Goal: Task Accomplishment & Management: Manage account settings

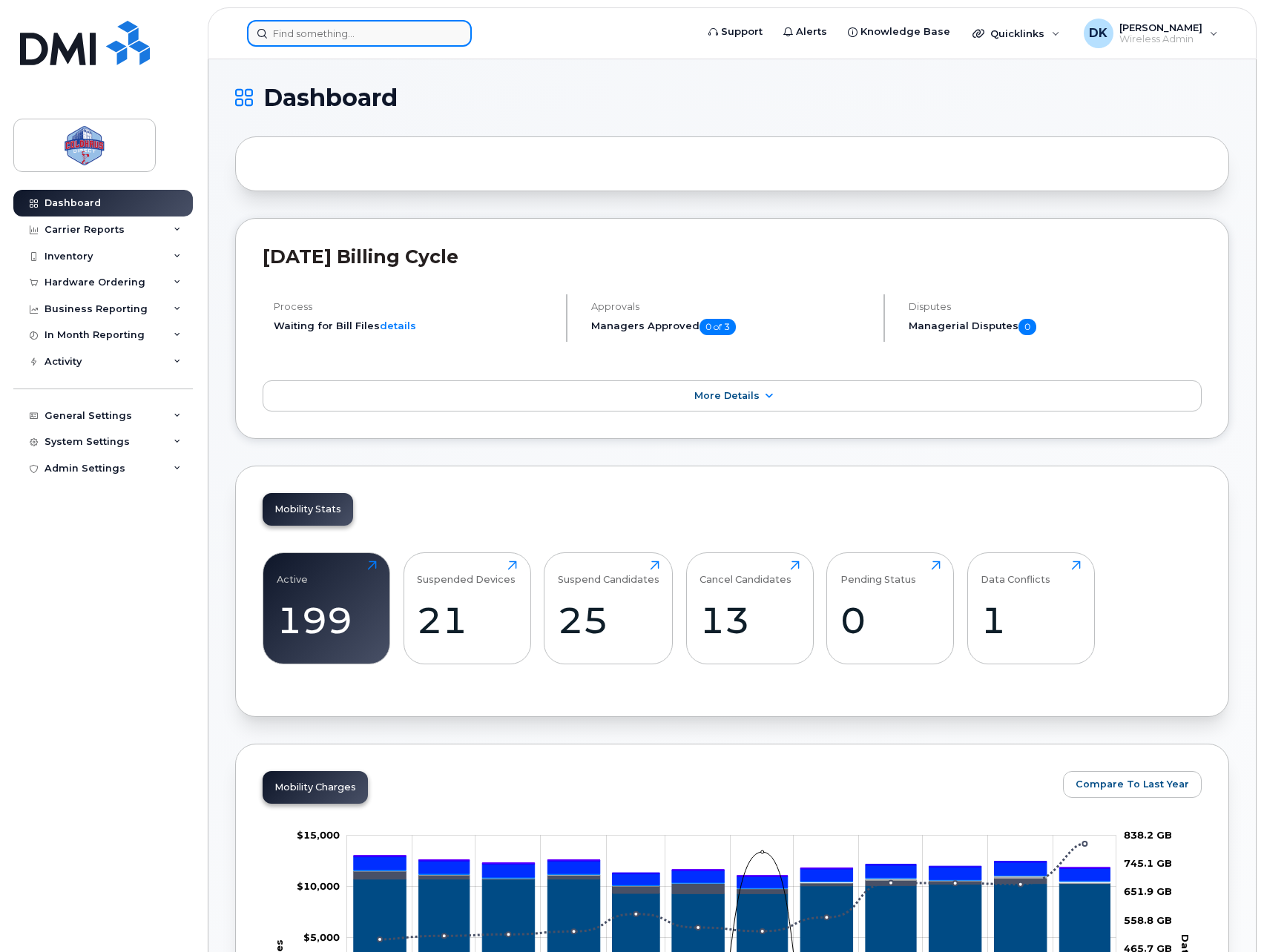
click at [336, 39] on input at bounding box center [359, 33] width 224 height 26
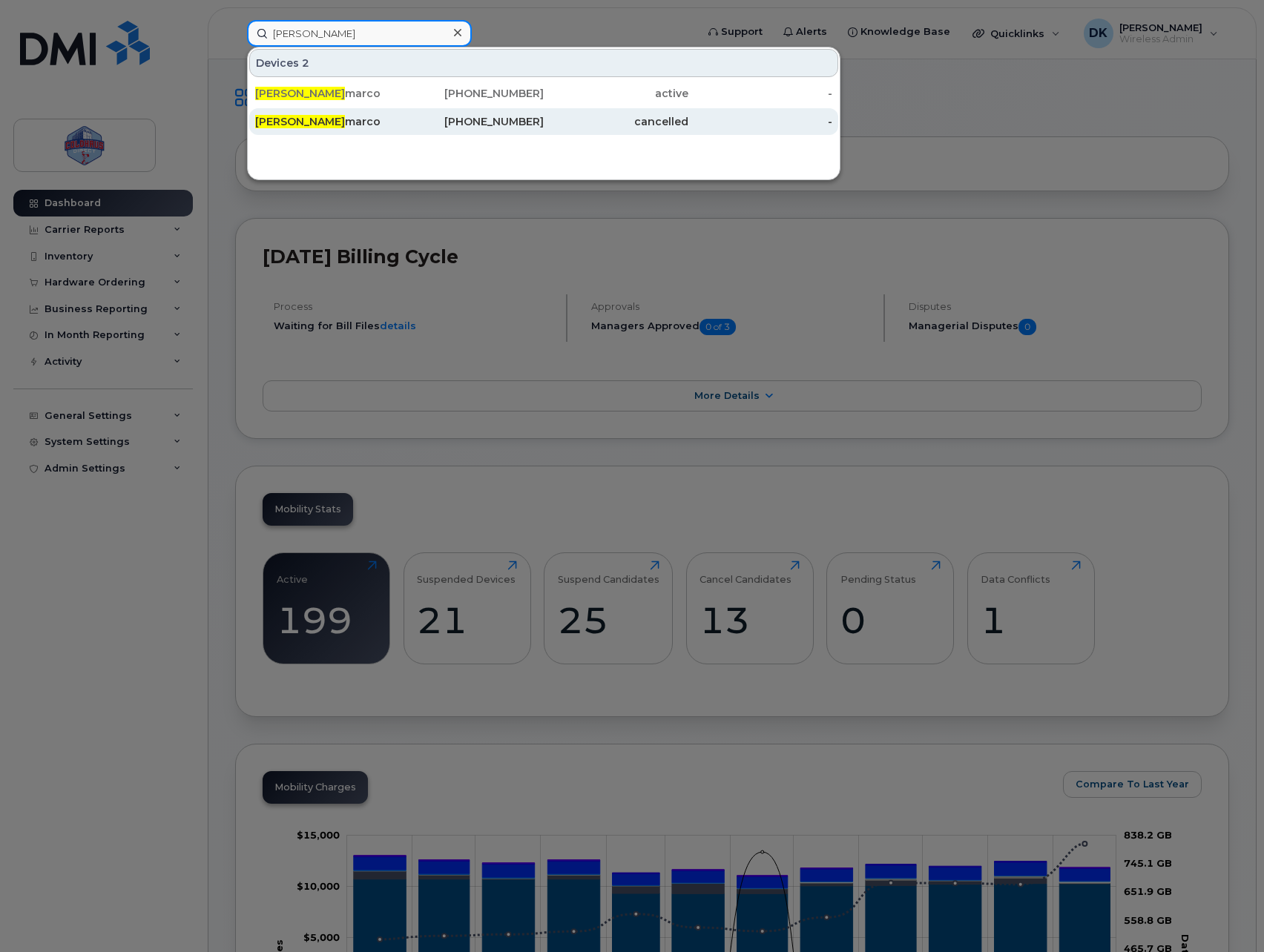
type input "John Mastro"
click at [346, 112] on div "John Mastro marco" at bounding box center [327, 122] width 144 height 26
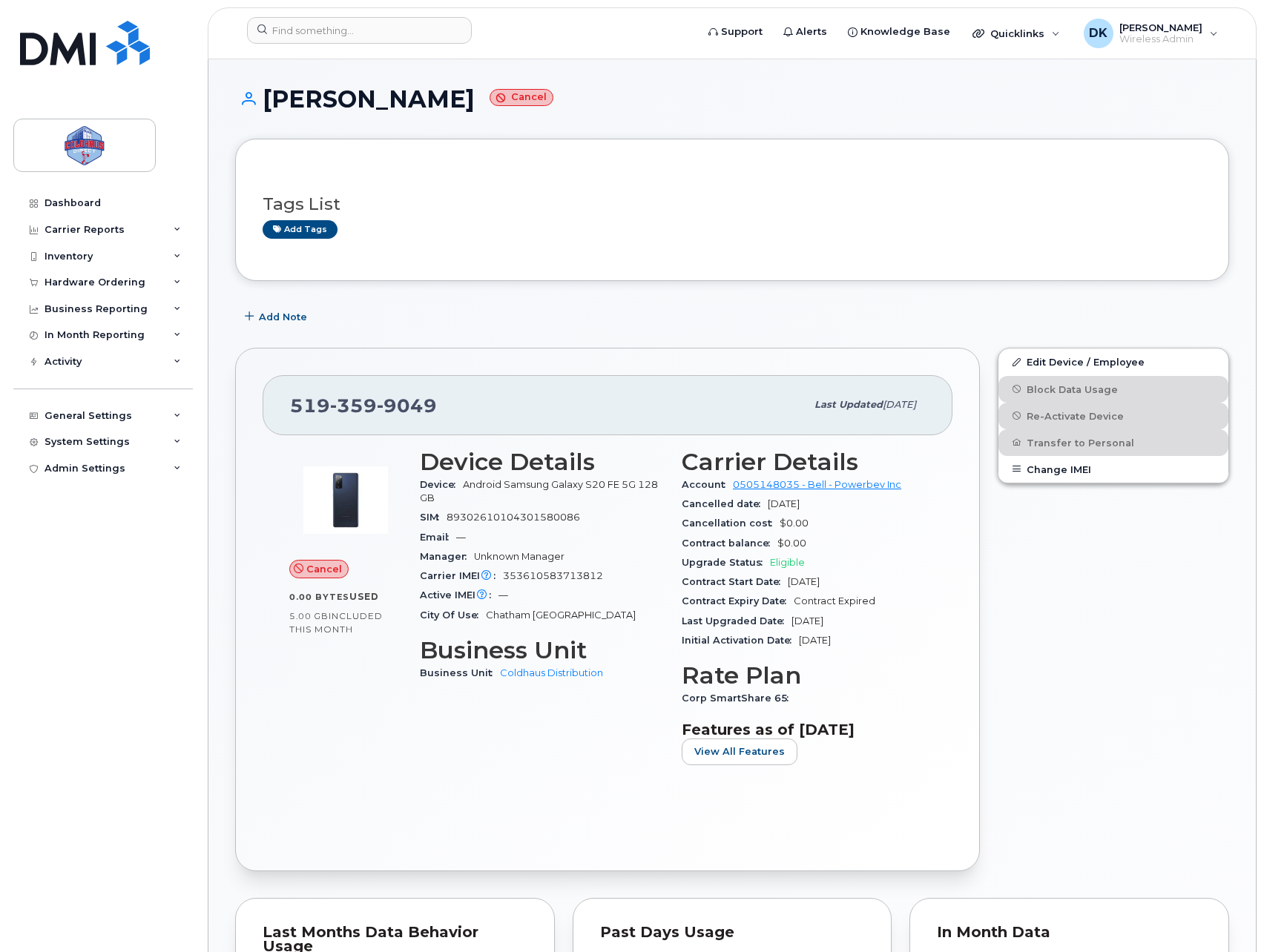
drag, startPoint x: 341, startPoint y: 174, endPoint x: 323, endPoint y: 160, distance: 22.8
click at [353, 23] on input at bounding box center [359, 30] width 224 height 26
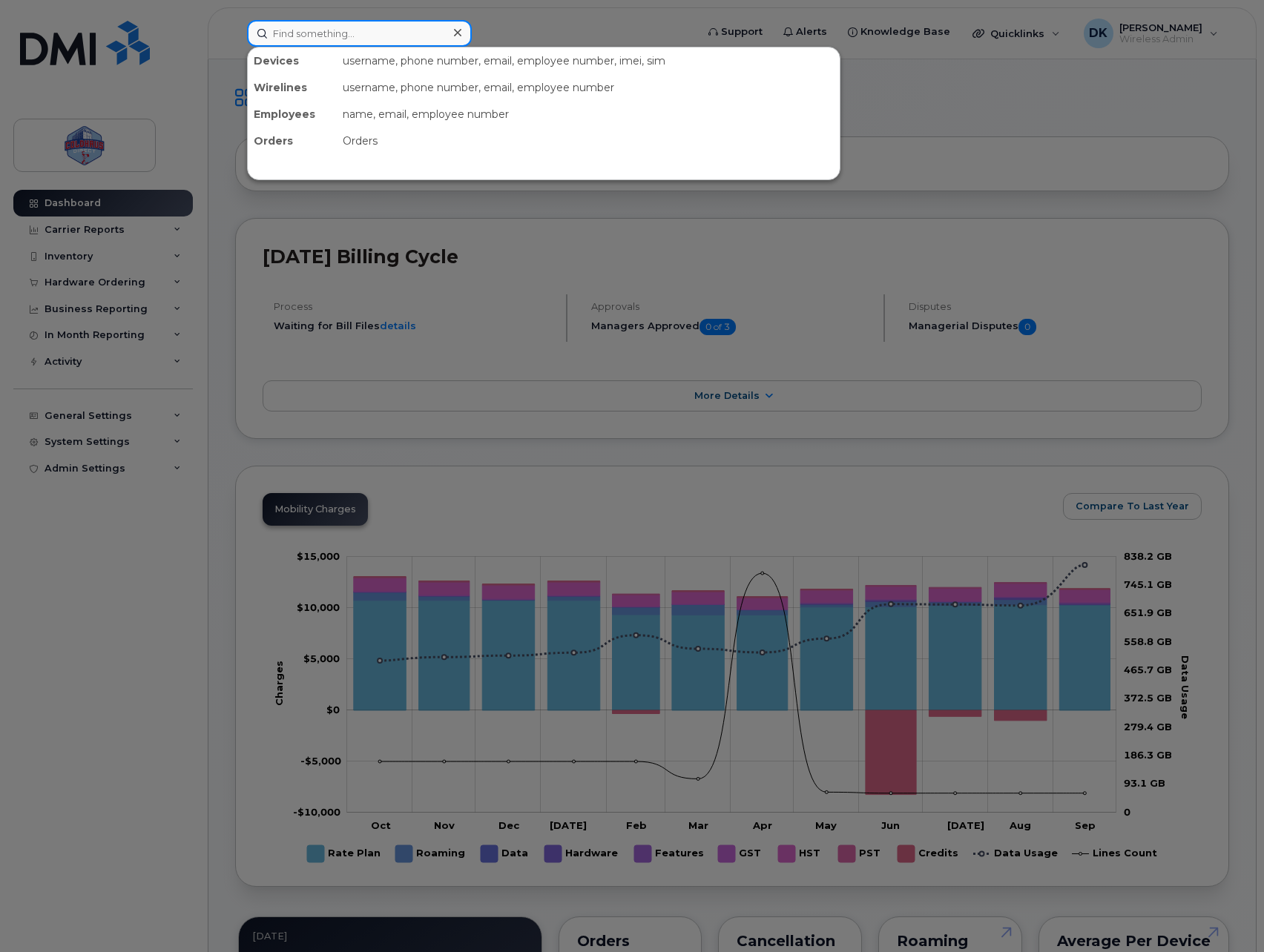
click at [391, 37] on input at bounding box center [359, 33] width 224 height 26
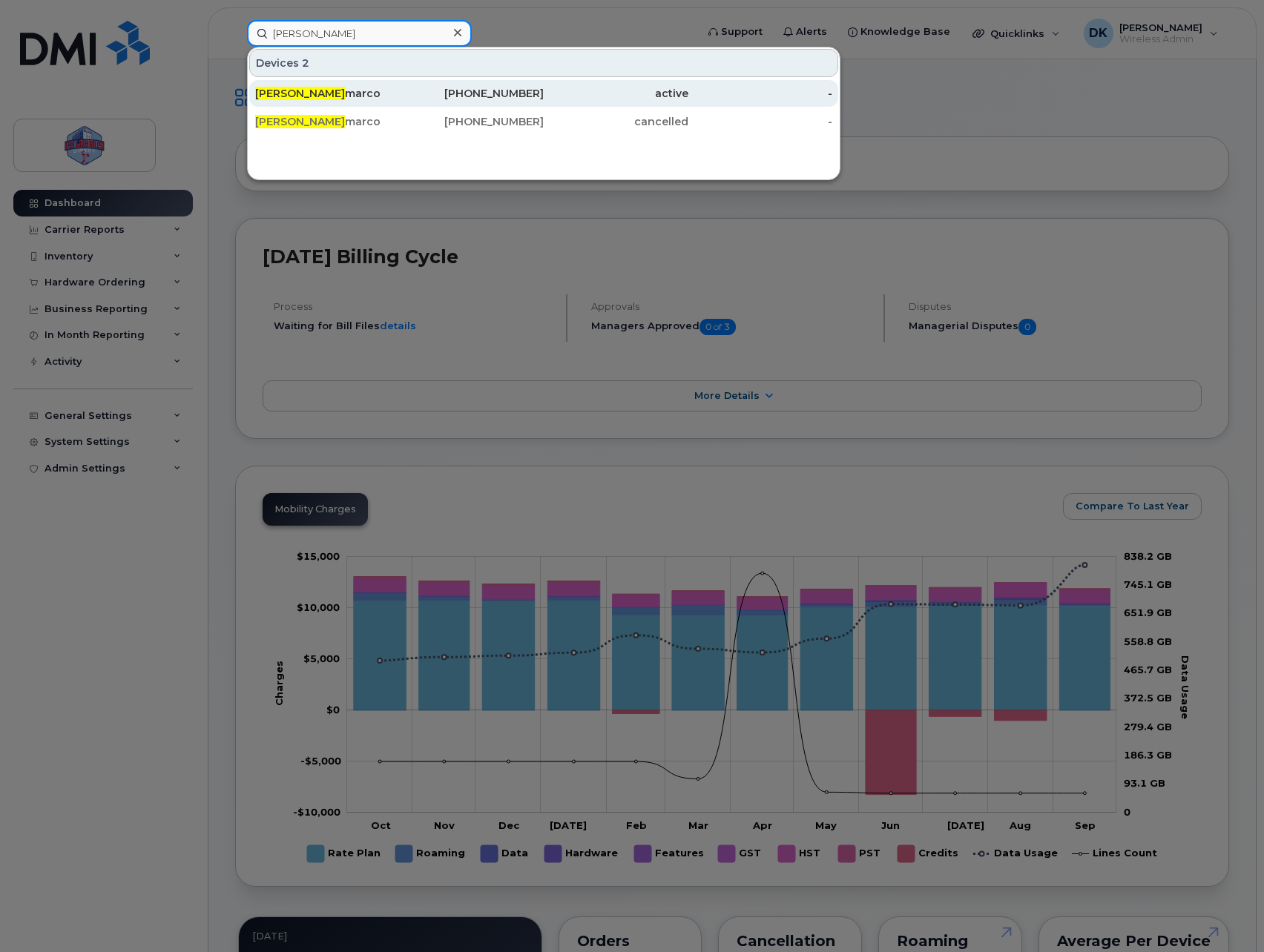
type input "John Mastro"
click at [398, 84] on div "John Mastro marco" at bounding box center [327, 93] width 144 height 26
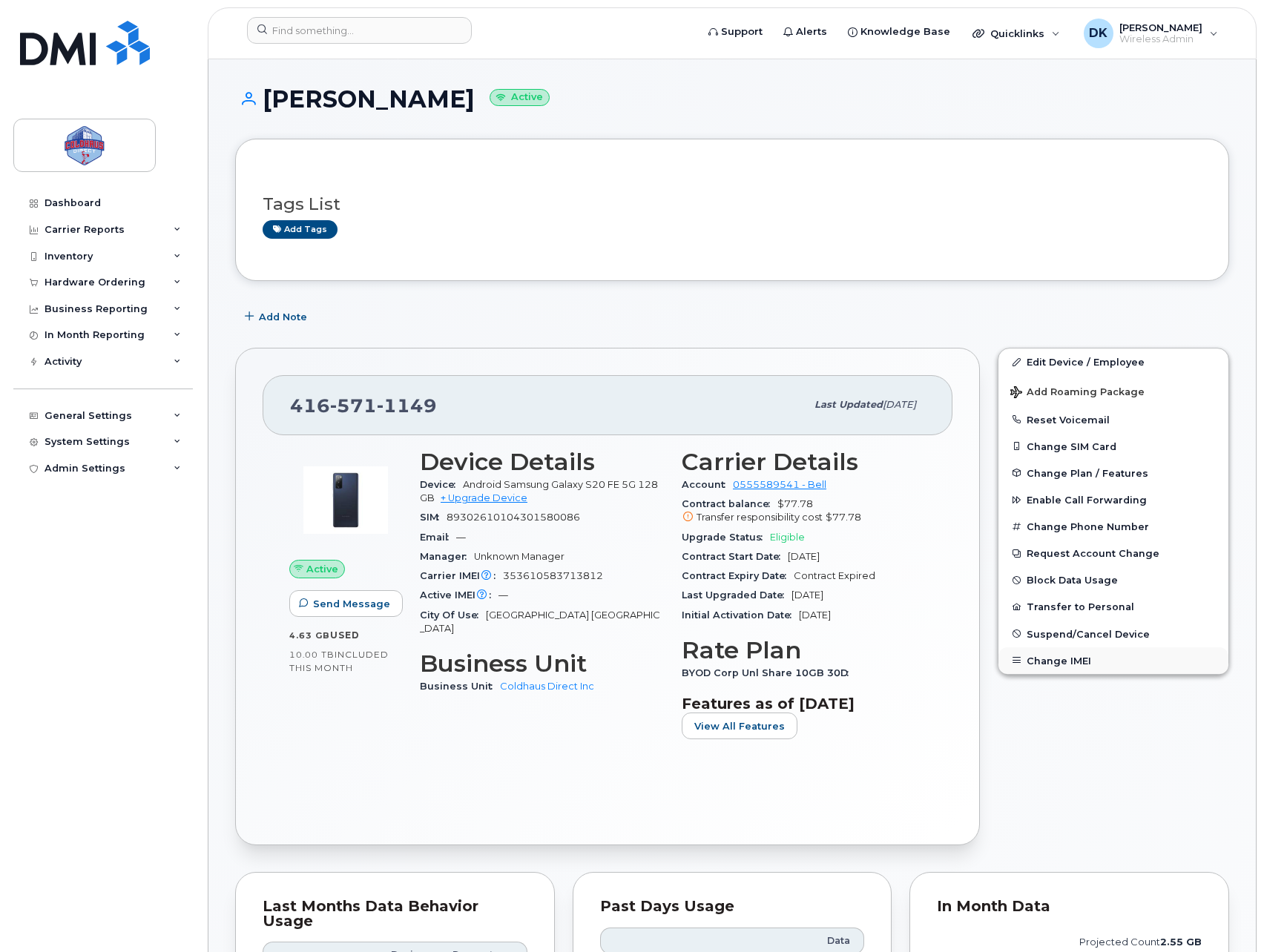
scroll to position [247, 0]
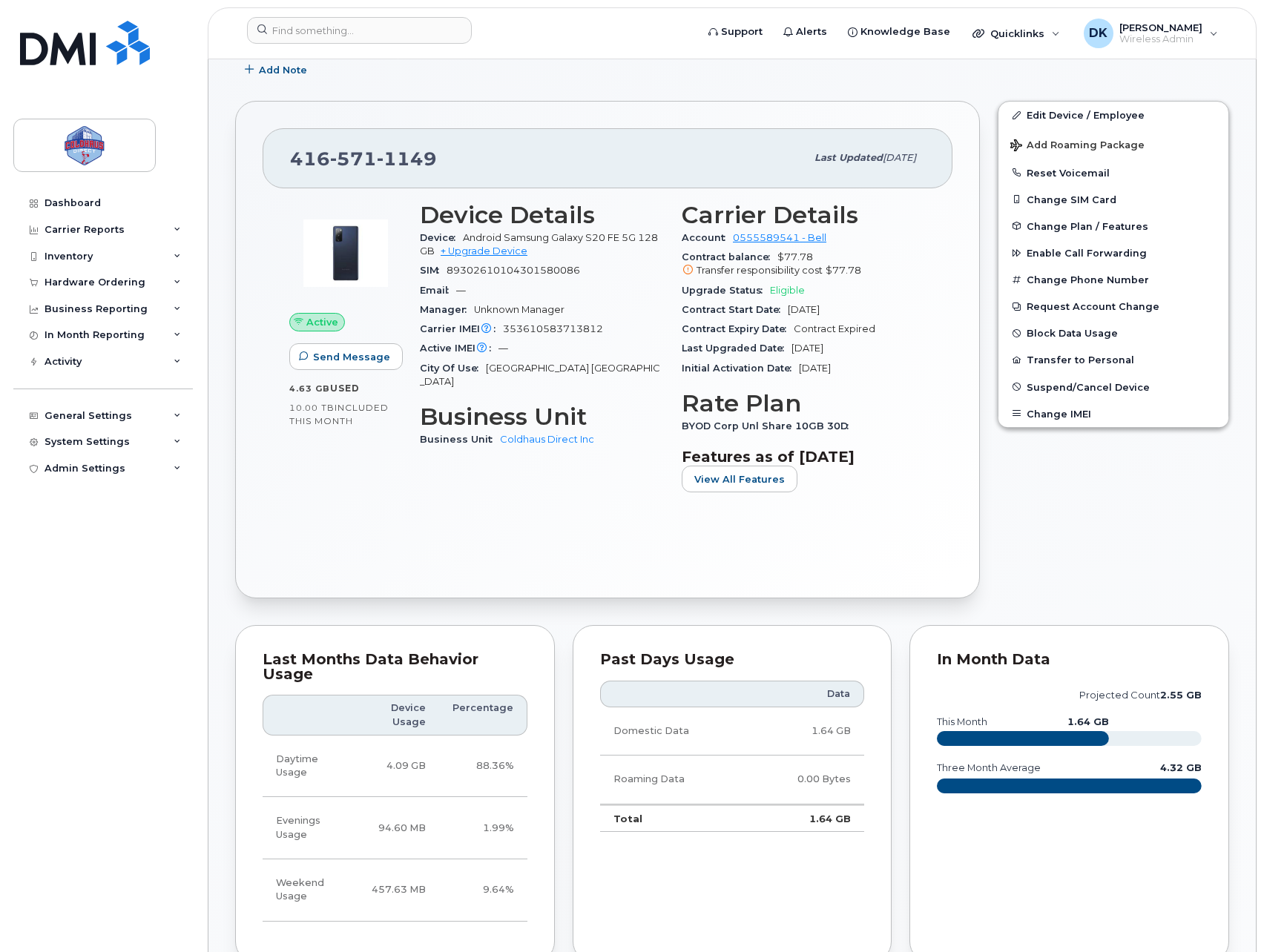
click at [1062, 531] on div "Edit Device / Employee Add Roaming Package Reset Voicemail Change SIM Card Chan…" at bounding box center [1113, 350] width 249 height 516
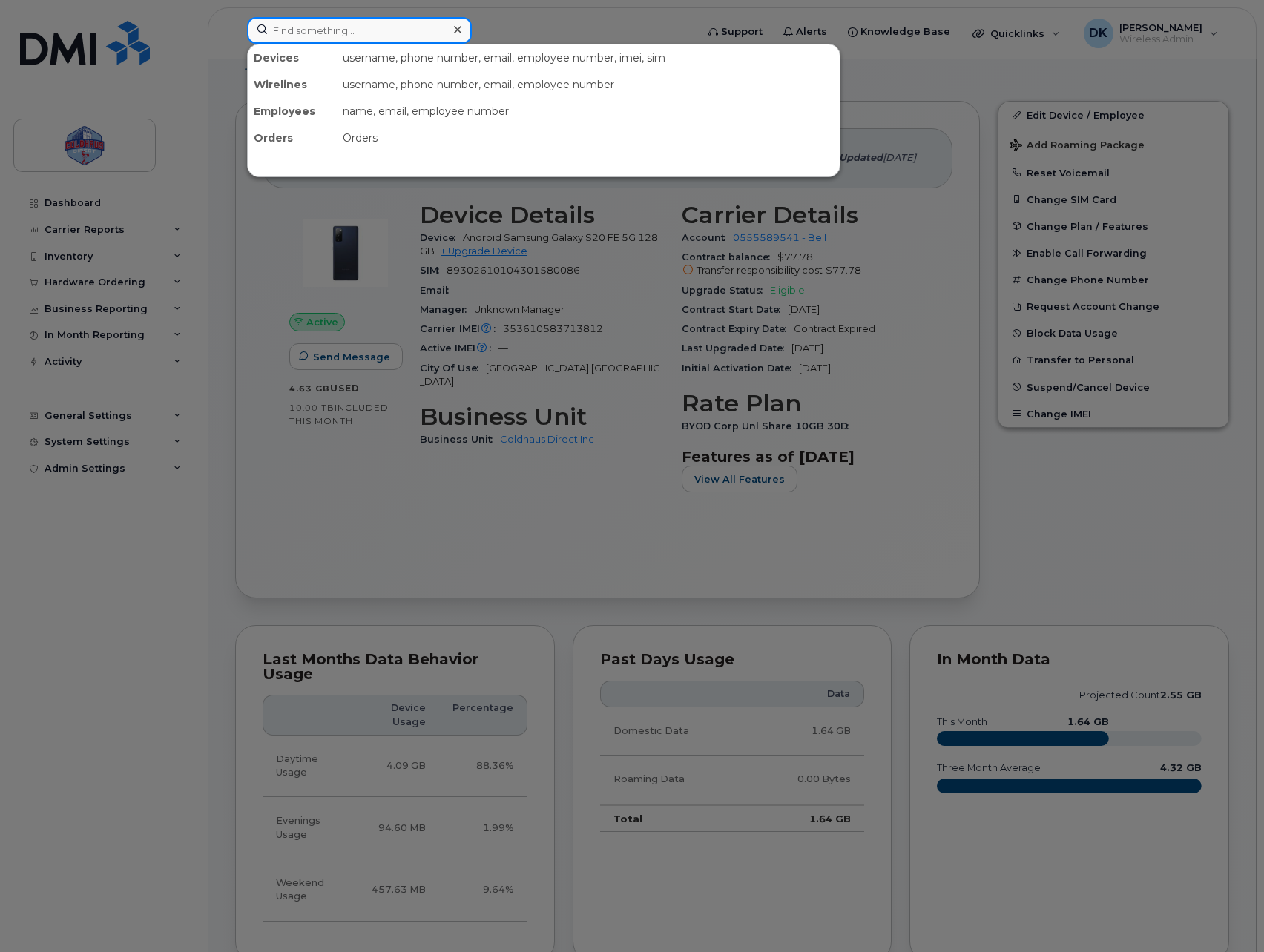
click at [381, 26] on input at bounding box center [359, 30] width 224 height 26
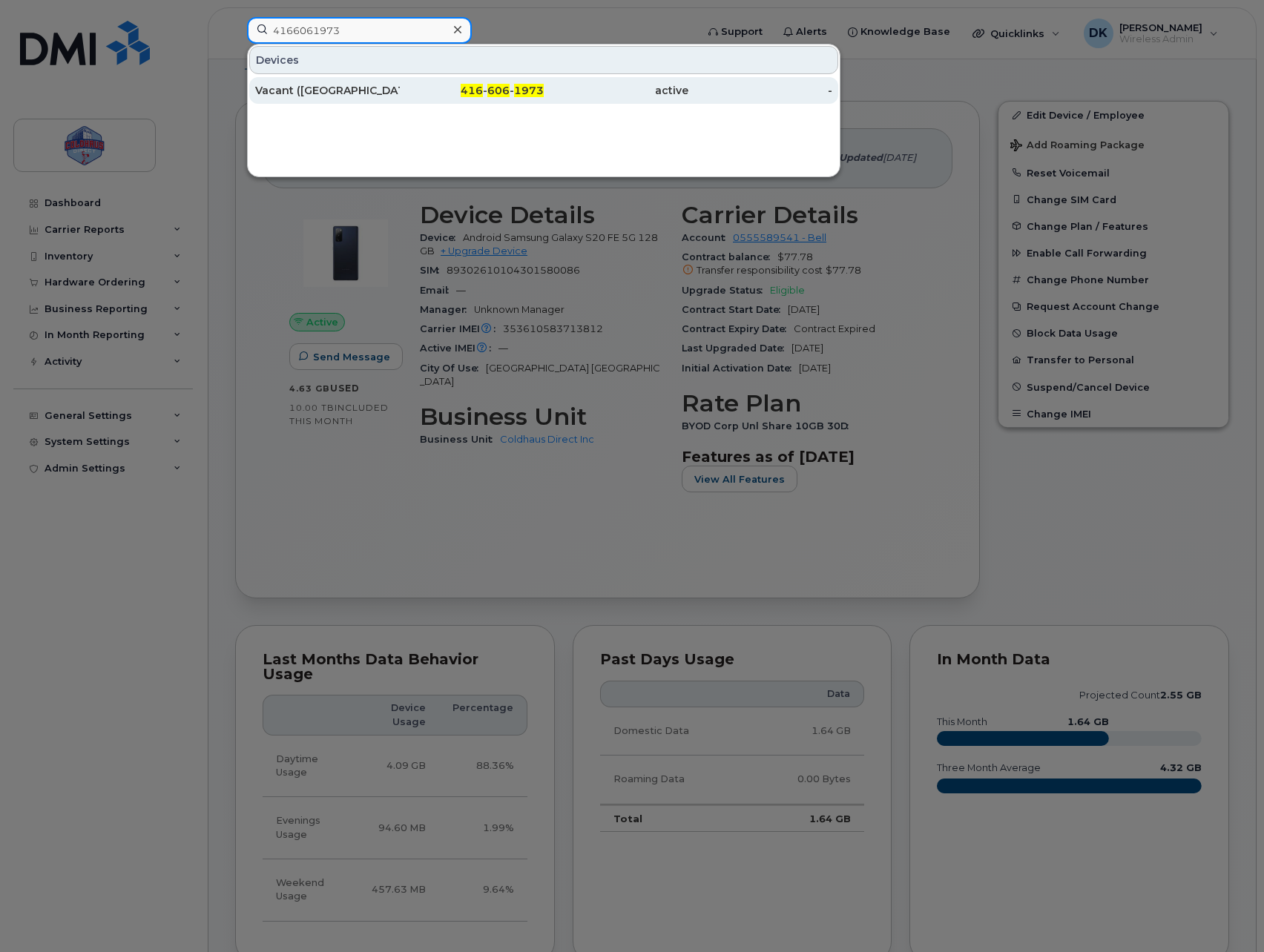
type input "4166061973"
click at [495, 86] on span "606" at bounding box center [499, 90] width 23 height 13
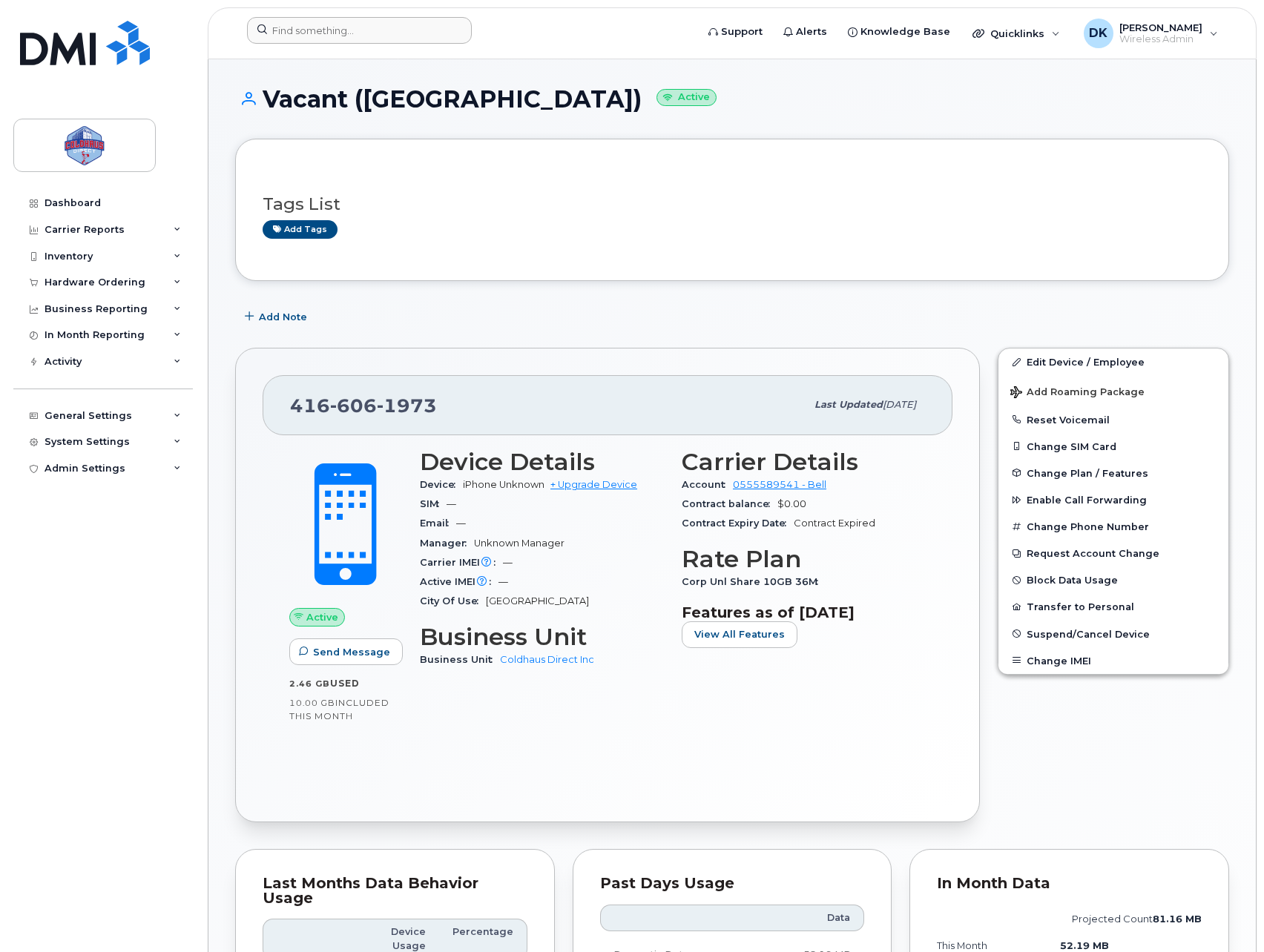
drag, startPoint x: 389, startPoint y: 51, endPoint x: 389, endPoint y: 36, distance: 15.0
click at [389, 51] on header "Support Alerts Knowledge Base Quicklinks Suspend / Cancel Device Change SIM Car…" at bounding box center [731, 33] width 1049 height 52
click at [390, 35] on input at bounding box center [359, 30] width 224 height 26
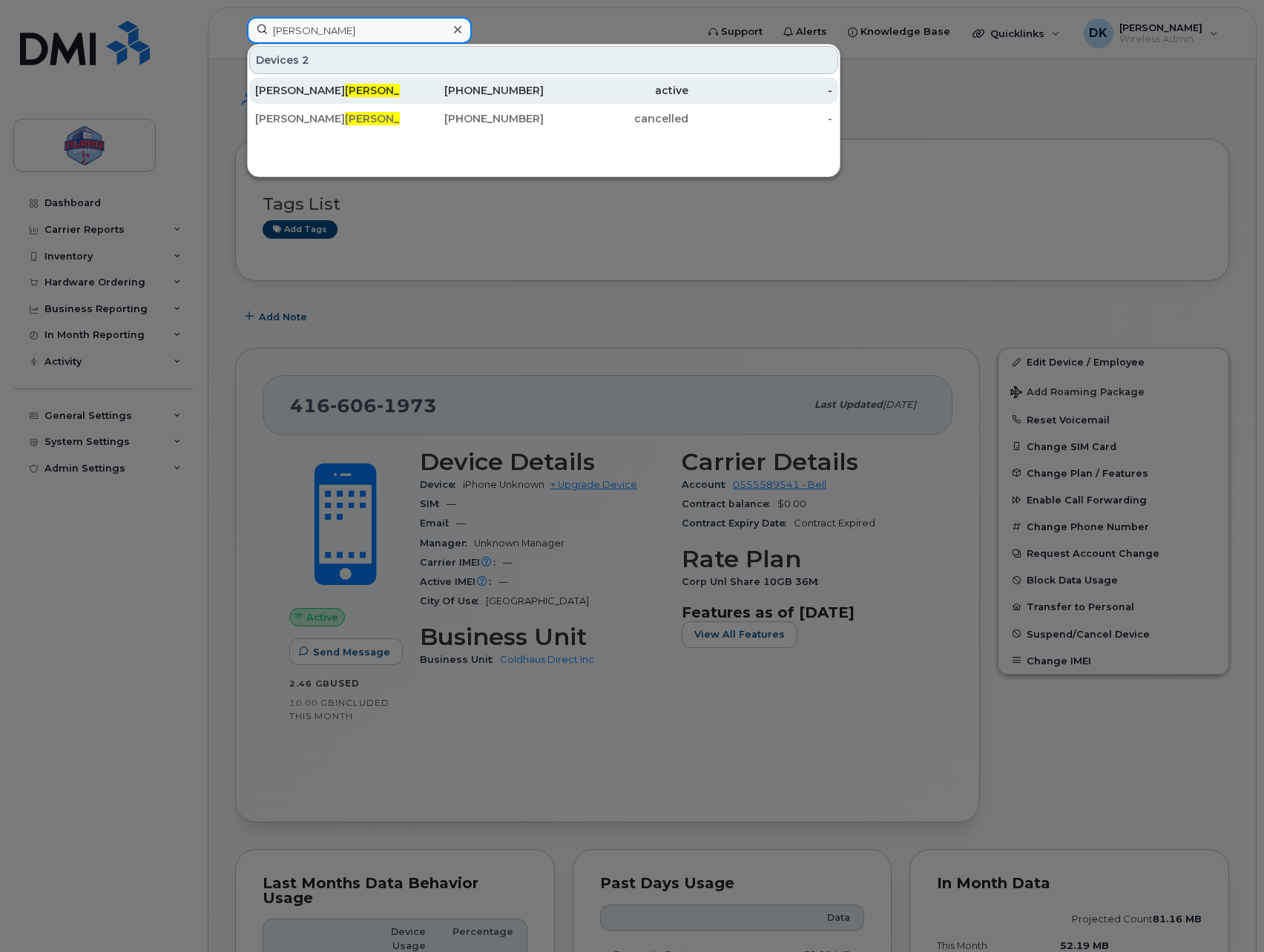
type input "Mastro"
click at [471, 91] on div "[PHONE_NUMBER]" at bounding box center [471, 90] width 144 height 15
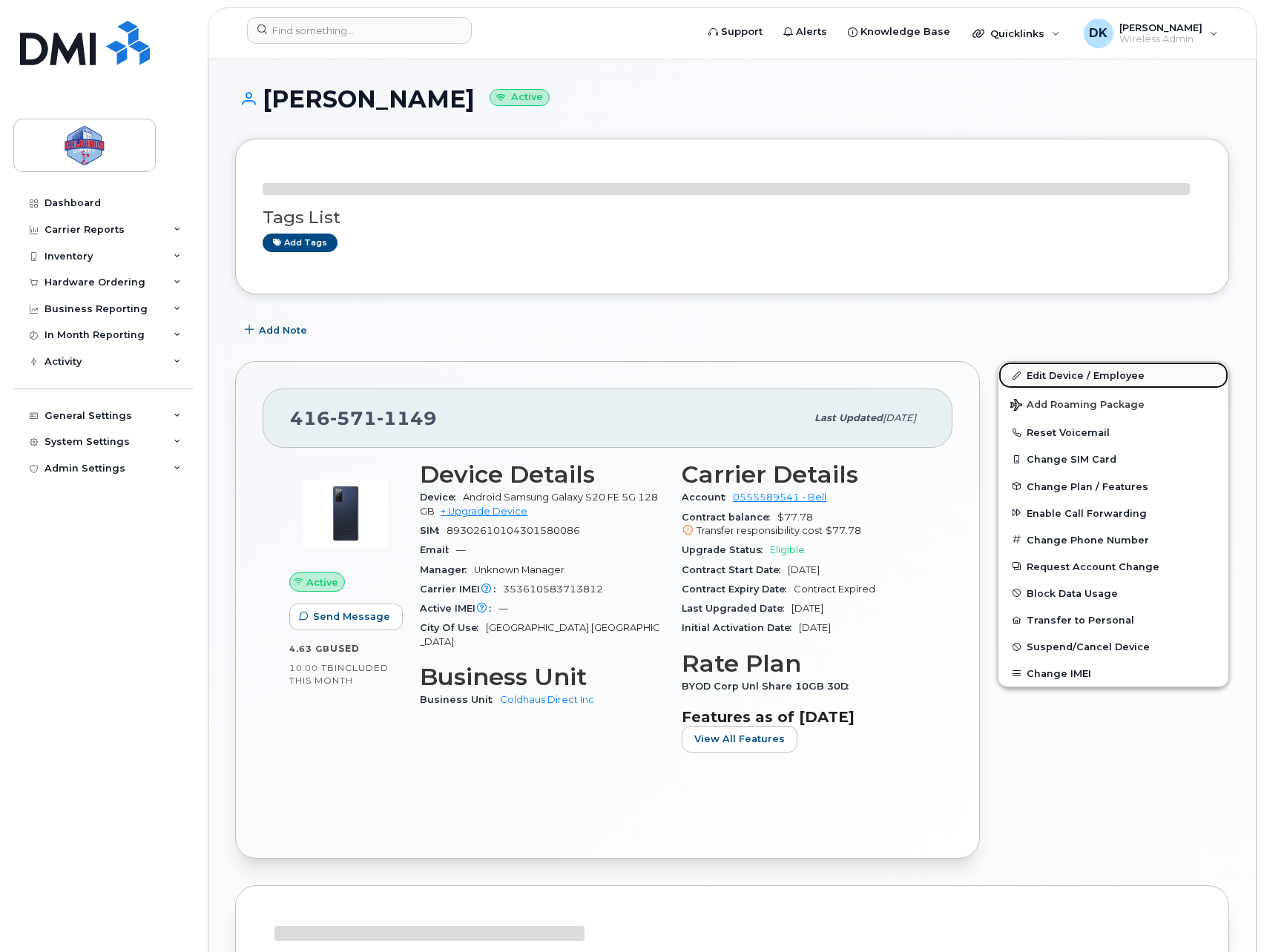
click at [1091, 374] on link "Edit Device / Employee" at bounding box center [1113, 375] width 230 height 26
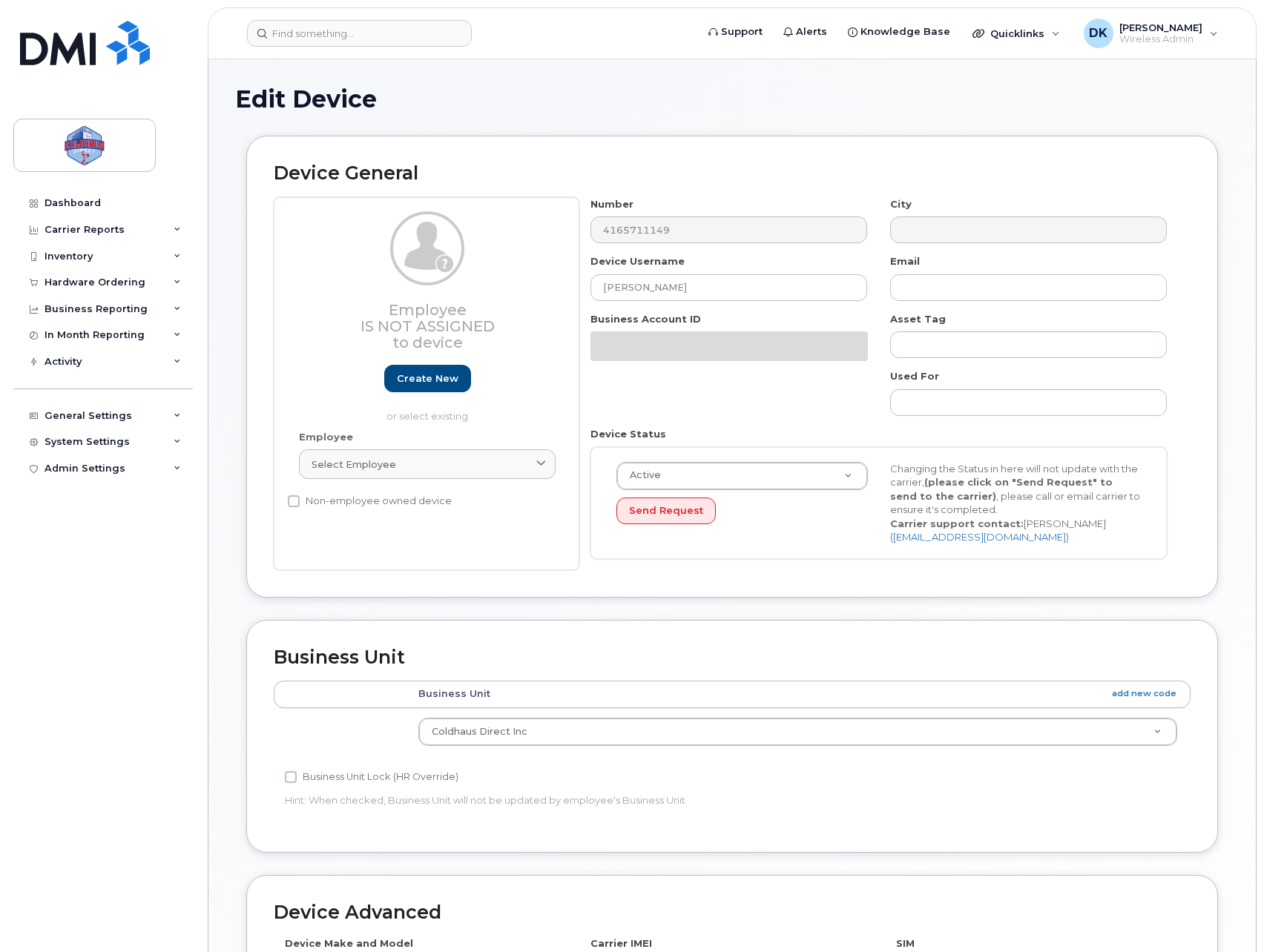
select select "43849"
click at [414, 295] on div "Employee Is not assigned to device Create new or select existing Employee Selec…" at bounding box center [731, 384] width 916 height 373
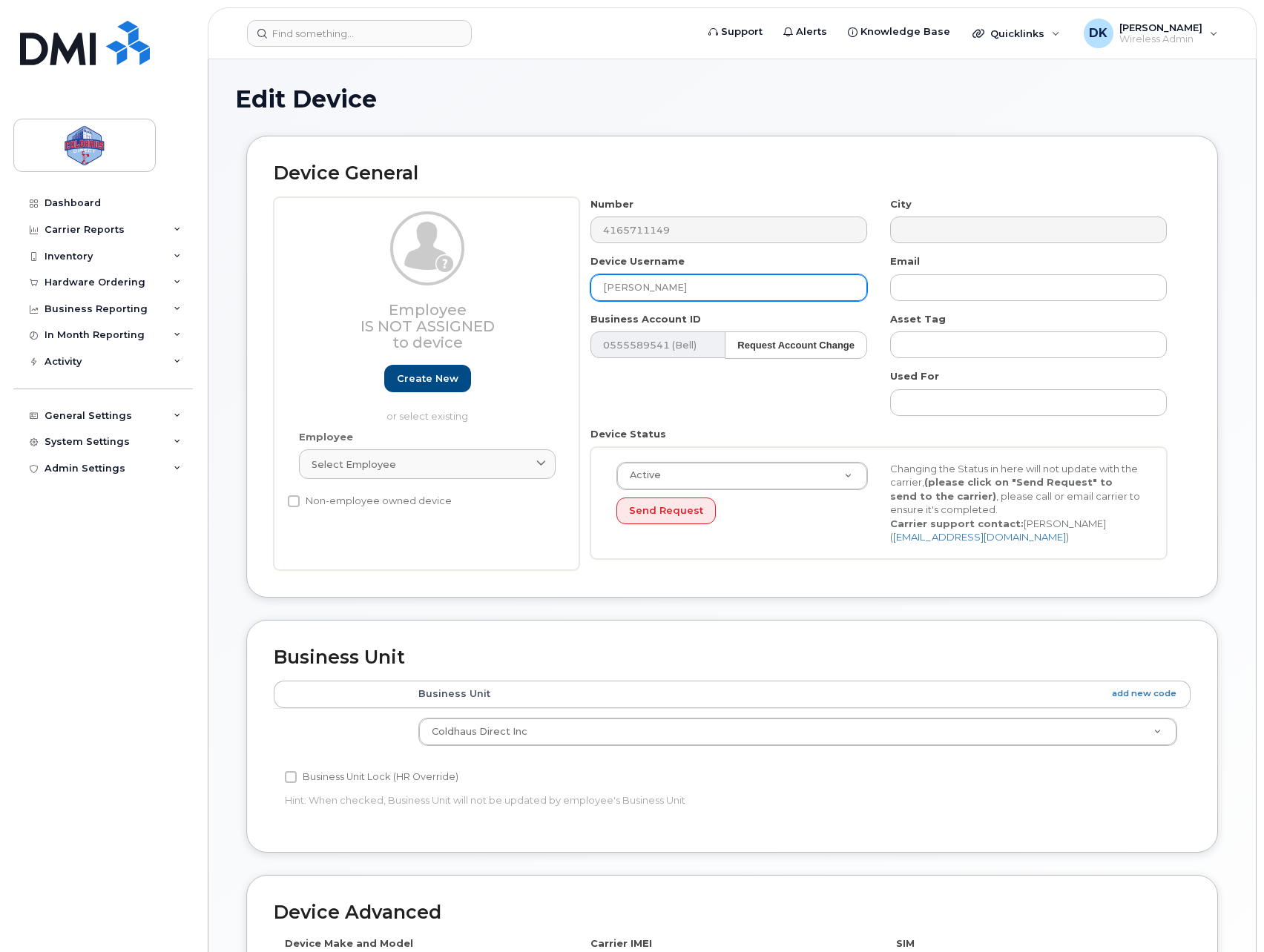
type input "[PERSON_NAME]"
click at [865, 407] on div "Number 4165711149 City Device Username Juan Rivas Email Business Account ID 055…" at bounding box center [878, 384] width 599 height 373
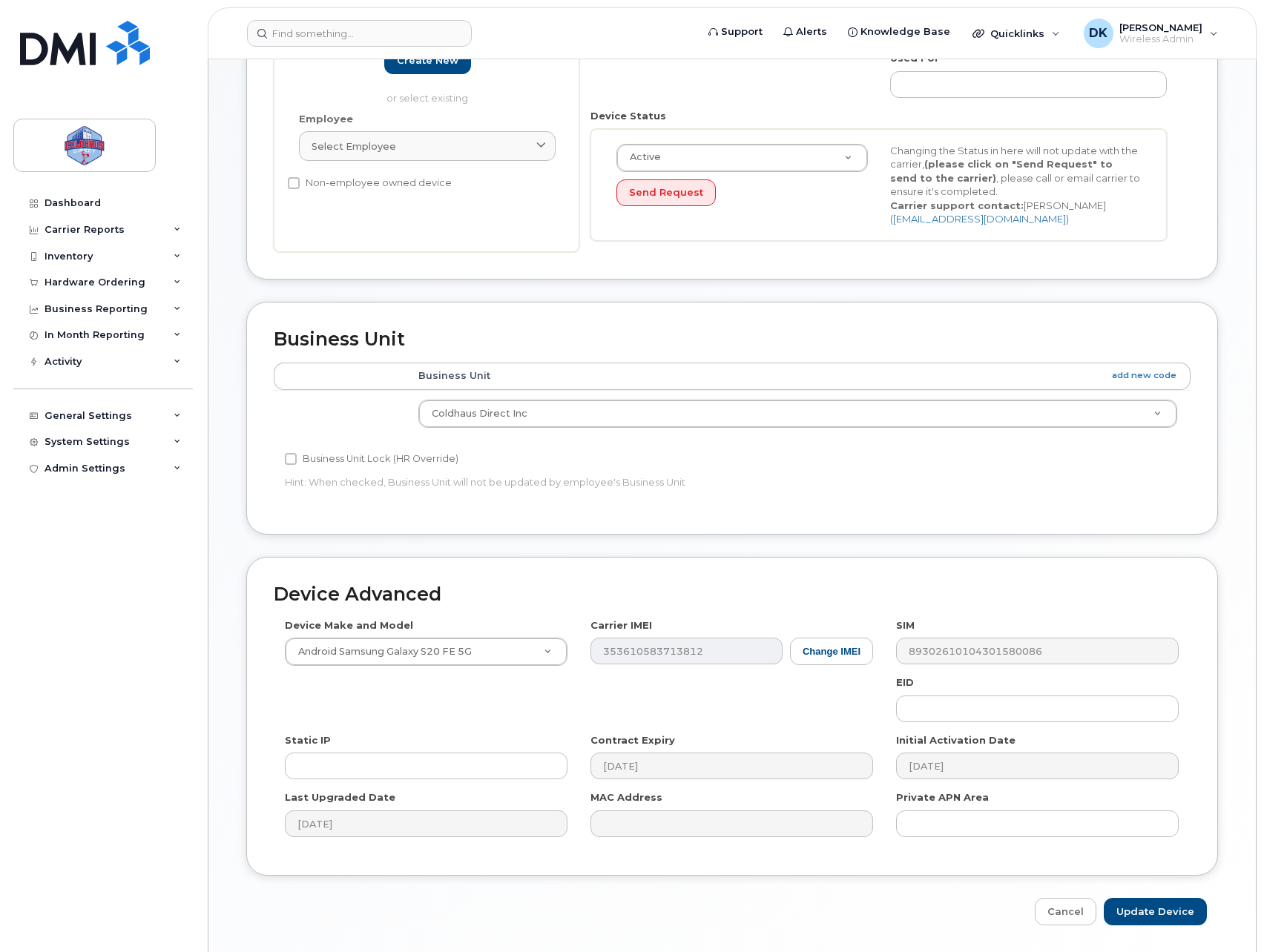
scroll to position [366, 0]
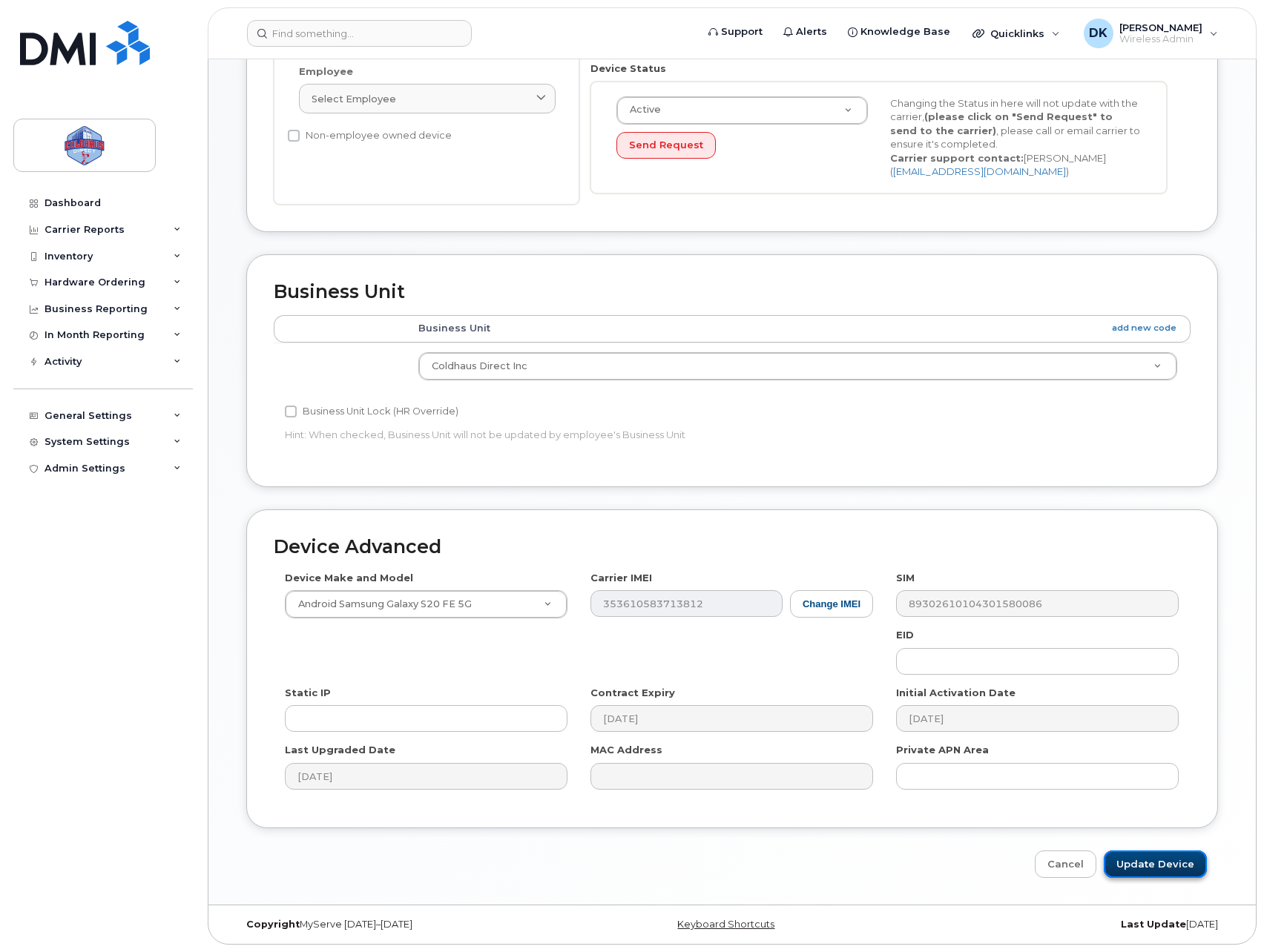
click at [1152, 873] on input "Update Device" at bounding box center [1155, 863] width 103 height 27
type input "Saving..."
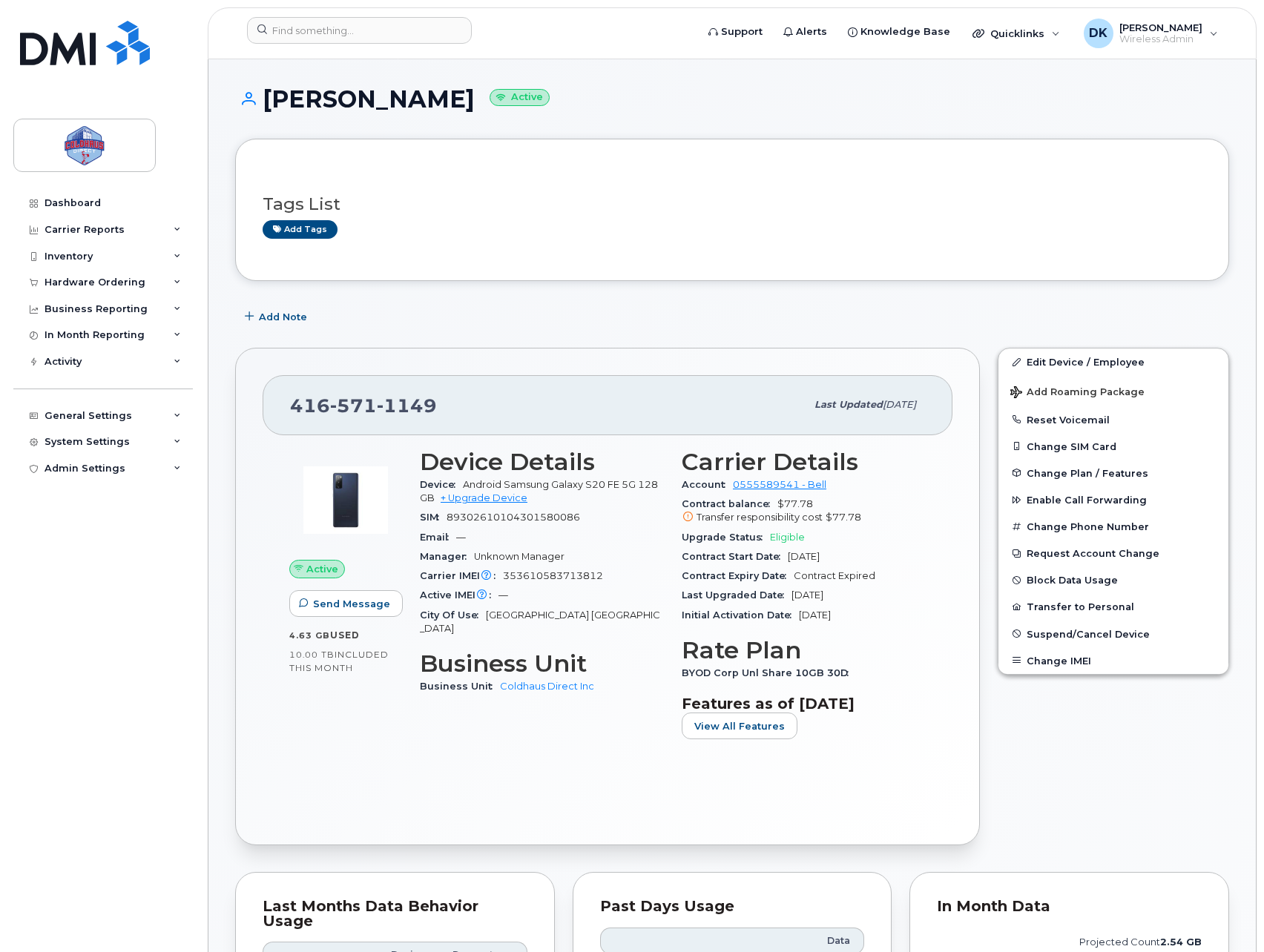
click at [566, 324] on div "Add Note" at bounding box center [731, 317] width 993 height 26
click at [691, 311] on div "Add Note" at bounding box center [731, 317] width 993 height 26
click at [1096, 529] on button "Change Phone Number" at bounding box center [1113, 526] width 230 height 26
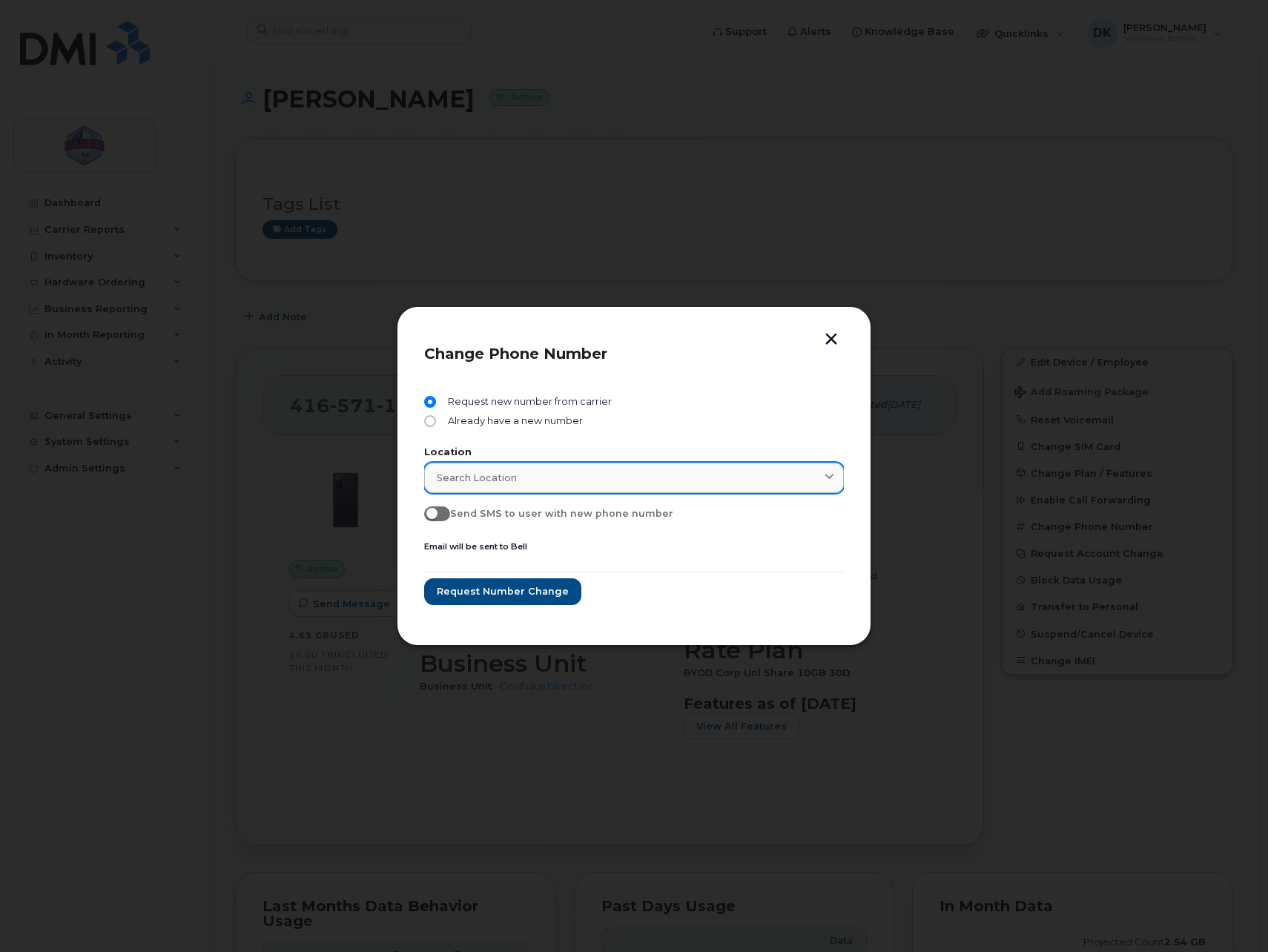
click at [554, 471] on div "Search location" at bounding box center [634, 478] width 395 height 14
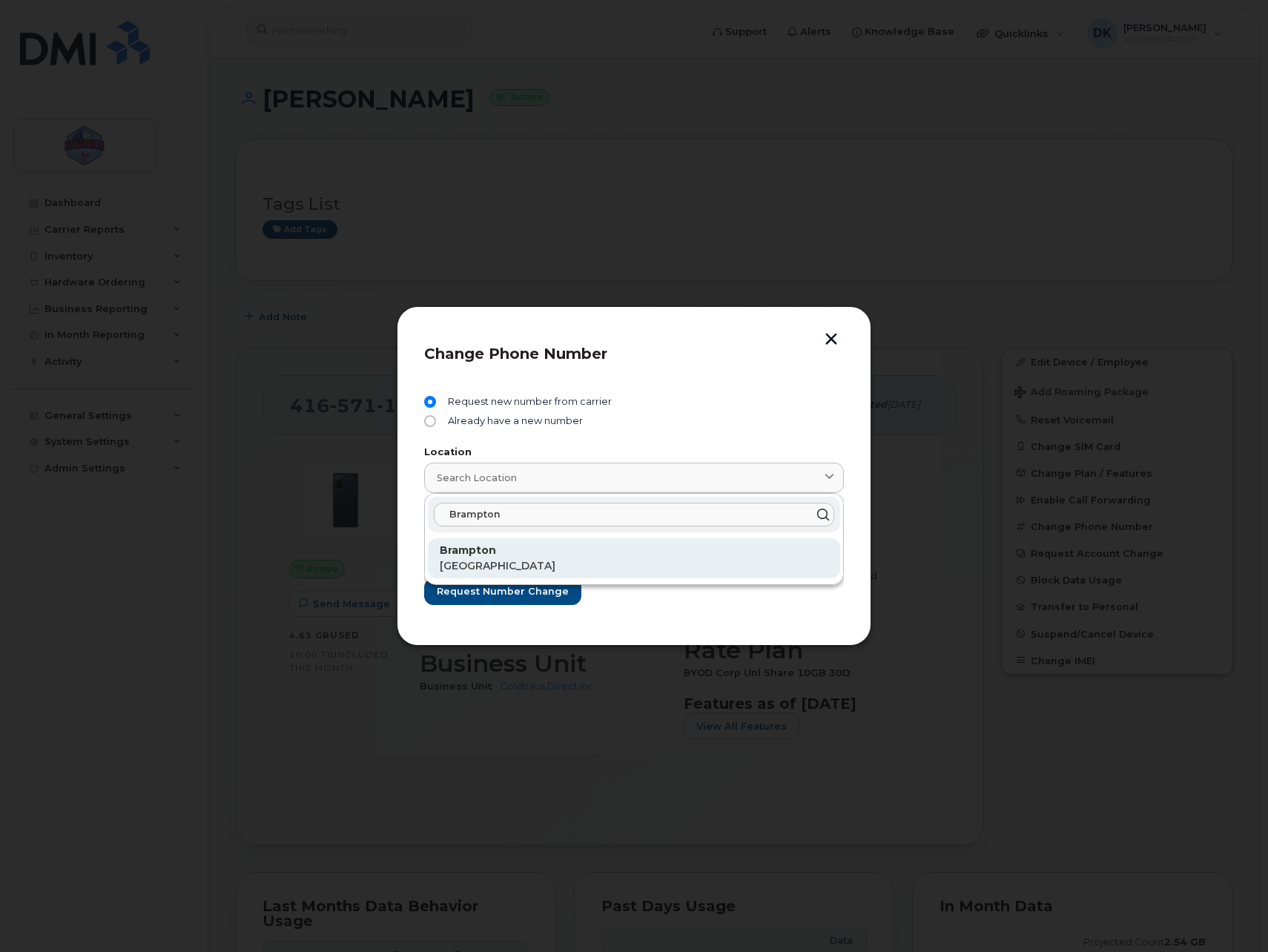
type input "Brampton"
click at [512, 564] on p "[GEOGRAPHIC_DATA]" at bounding box center [634, 566] width 388 height 16
type input "Brampton"
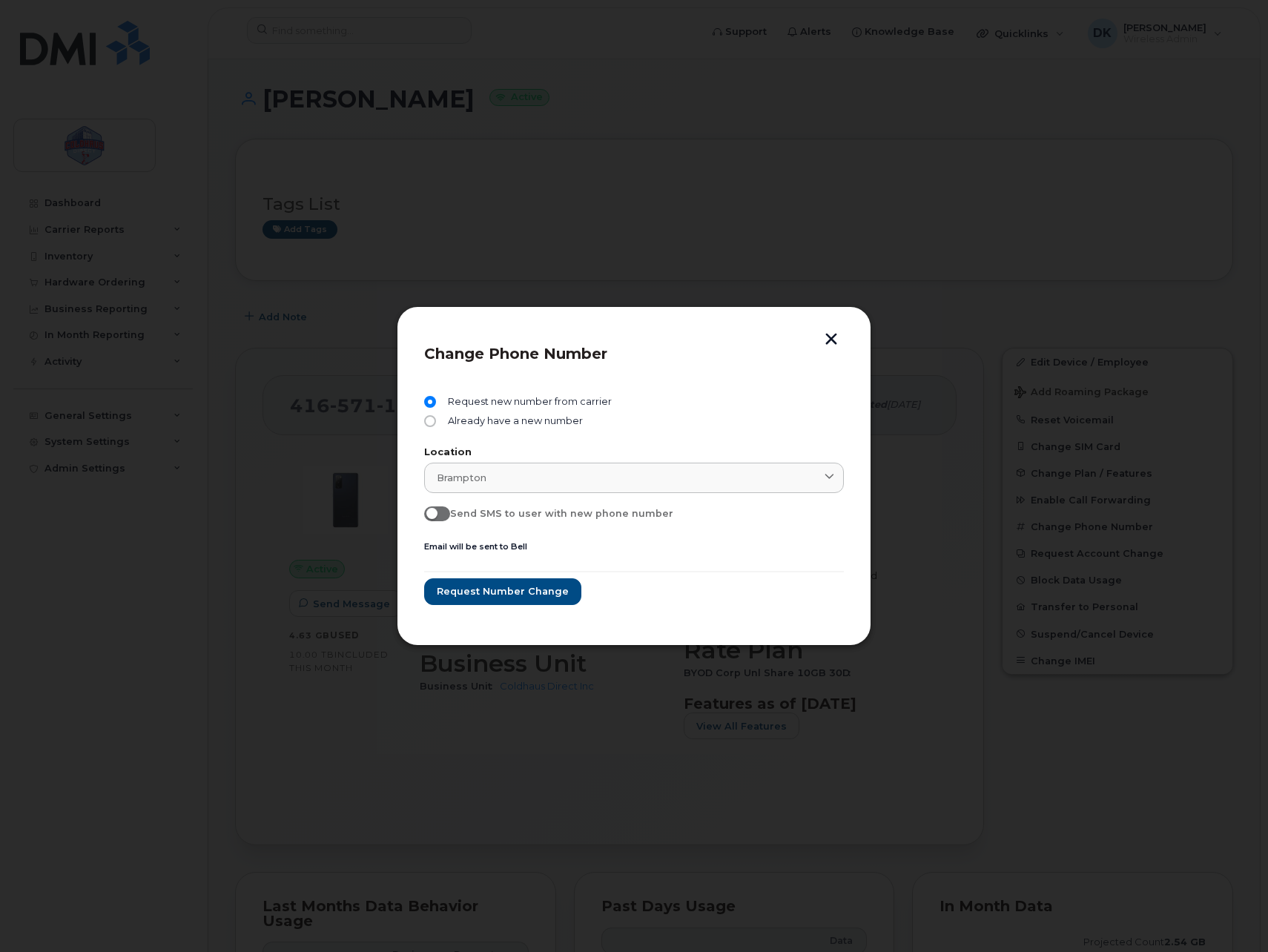
click at [759, 384] on div "Request new number from carrier Already have a new number Location Brampton Bra…" at bounding box center [634, 500] width 420 height 235
click at [731, 468] on link "Brampton" at bounding box center [634, 478] width 420 height 30
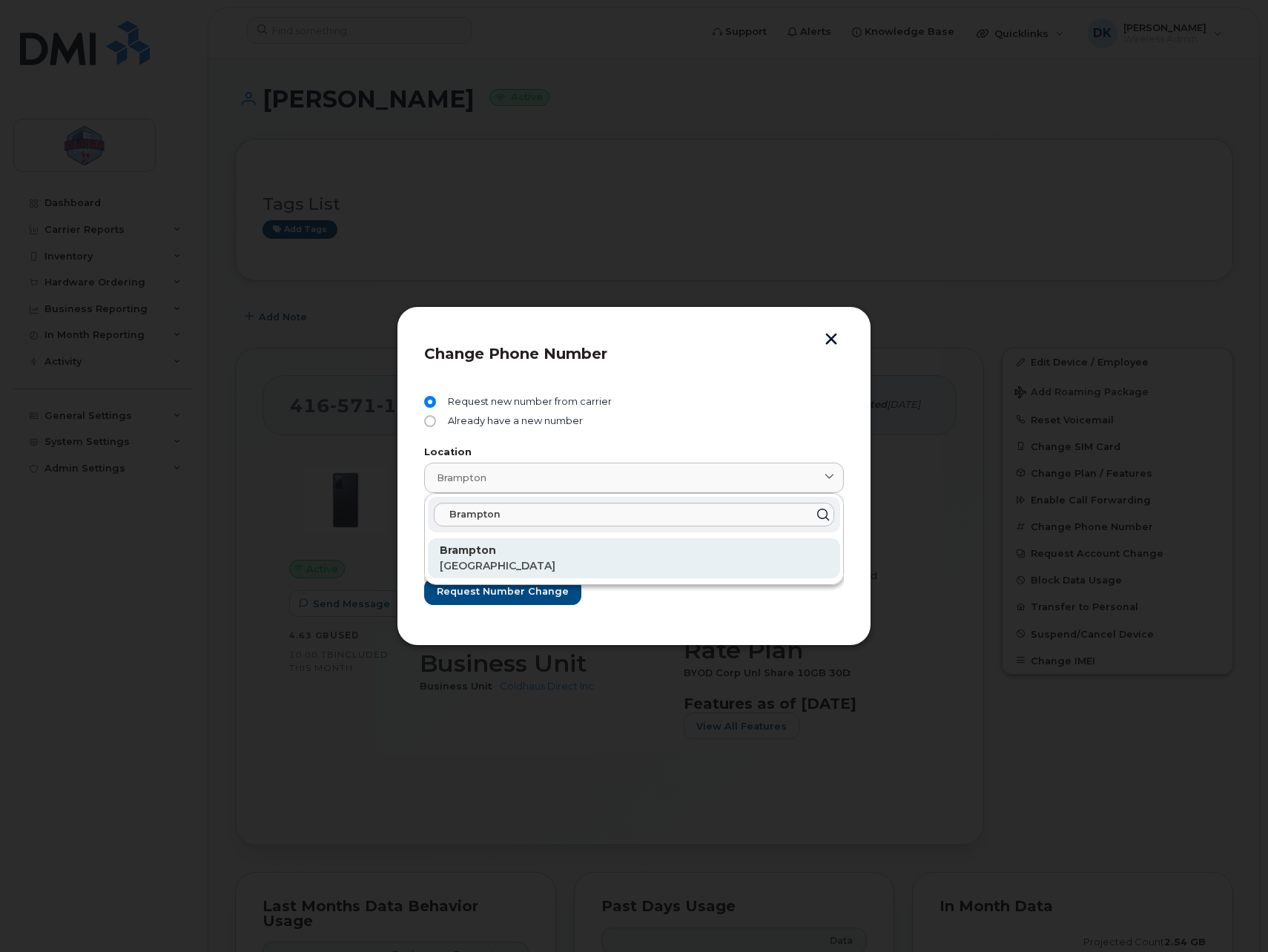
click at [502, 556] on p "Brampton" at bounding box center [634, 550] width 388 height 16
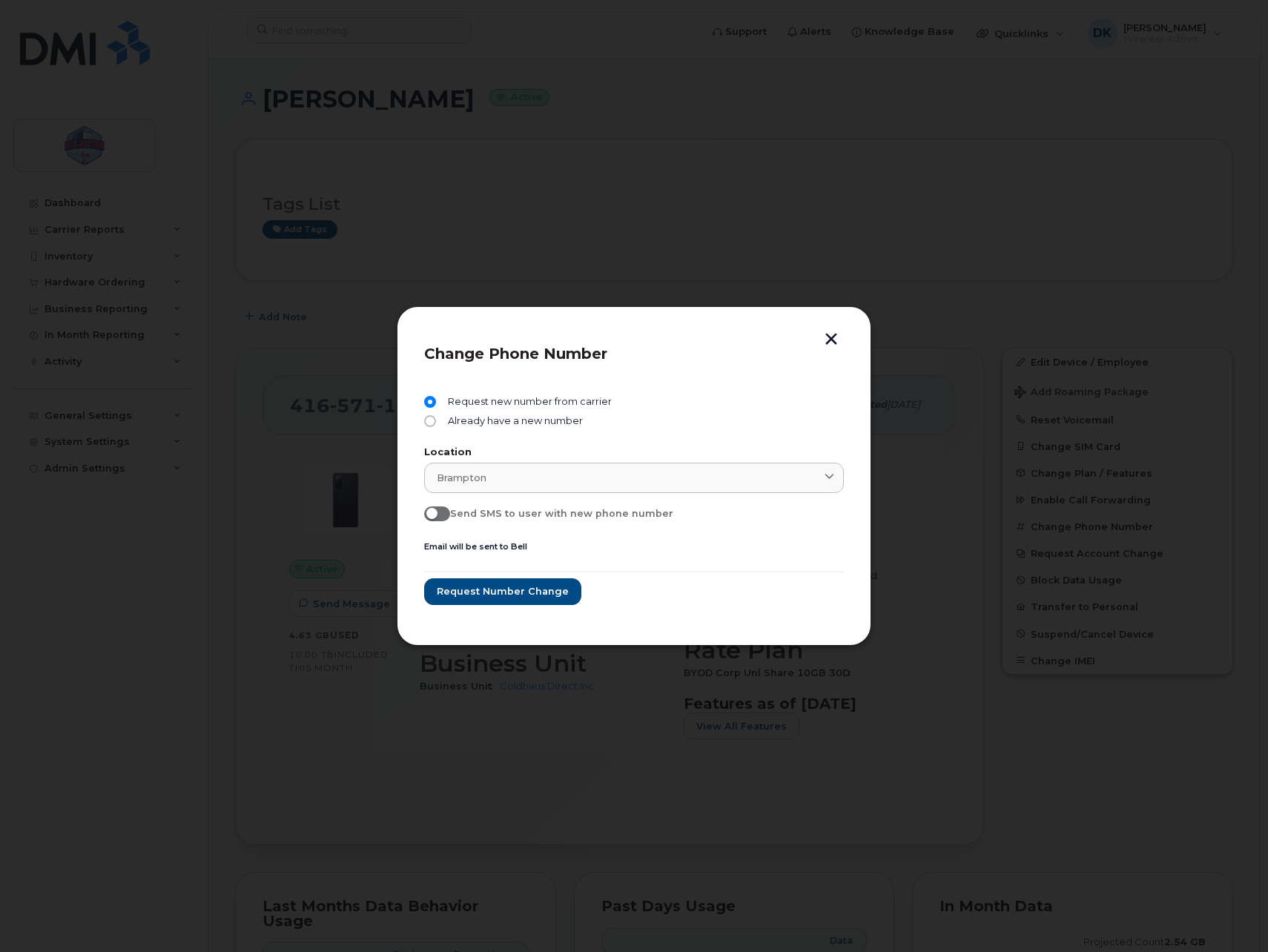
click at [794, 390] on div "Request new number from carrier Already have a new number Location Brampton Bra…" at bounding box center [634, 500] width 420 height 235
click at [634, 475] on div "Brampton" at bounding box center [634, 478] width 395 height 14
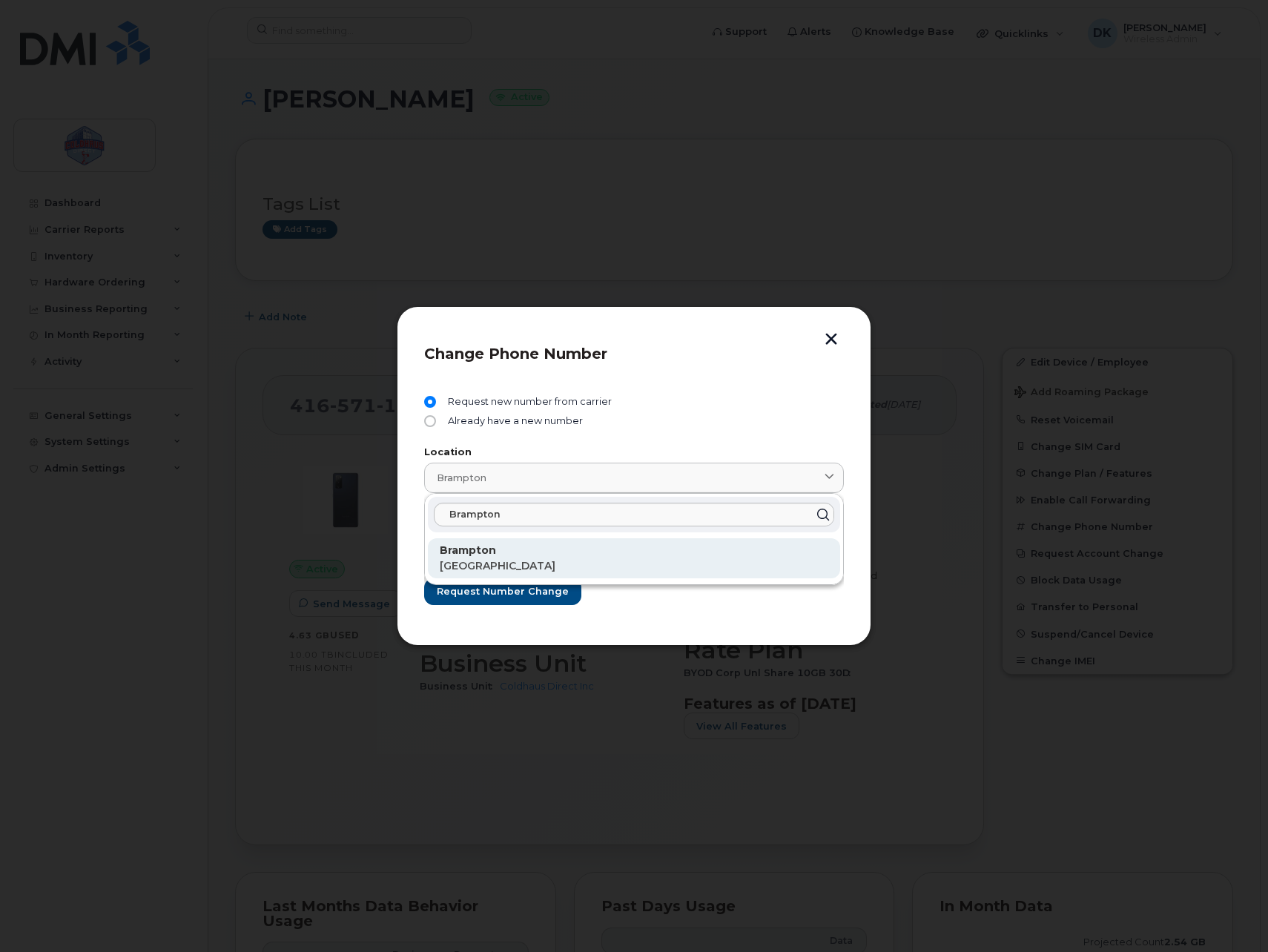
click at [574, 563] on p "Ontario" at bounding box center [634, 566] width 388 height 16
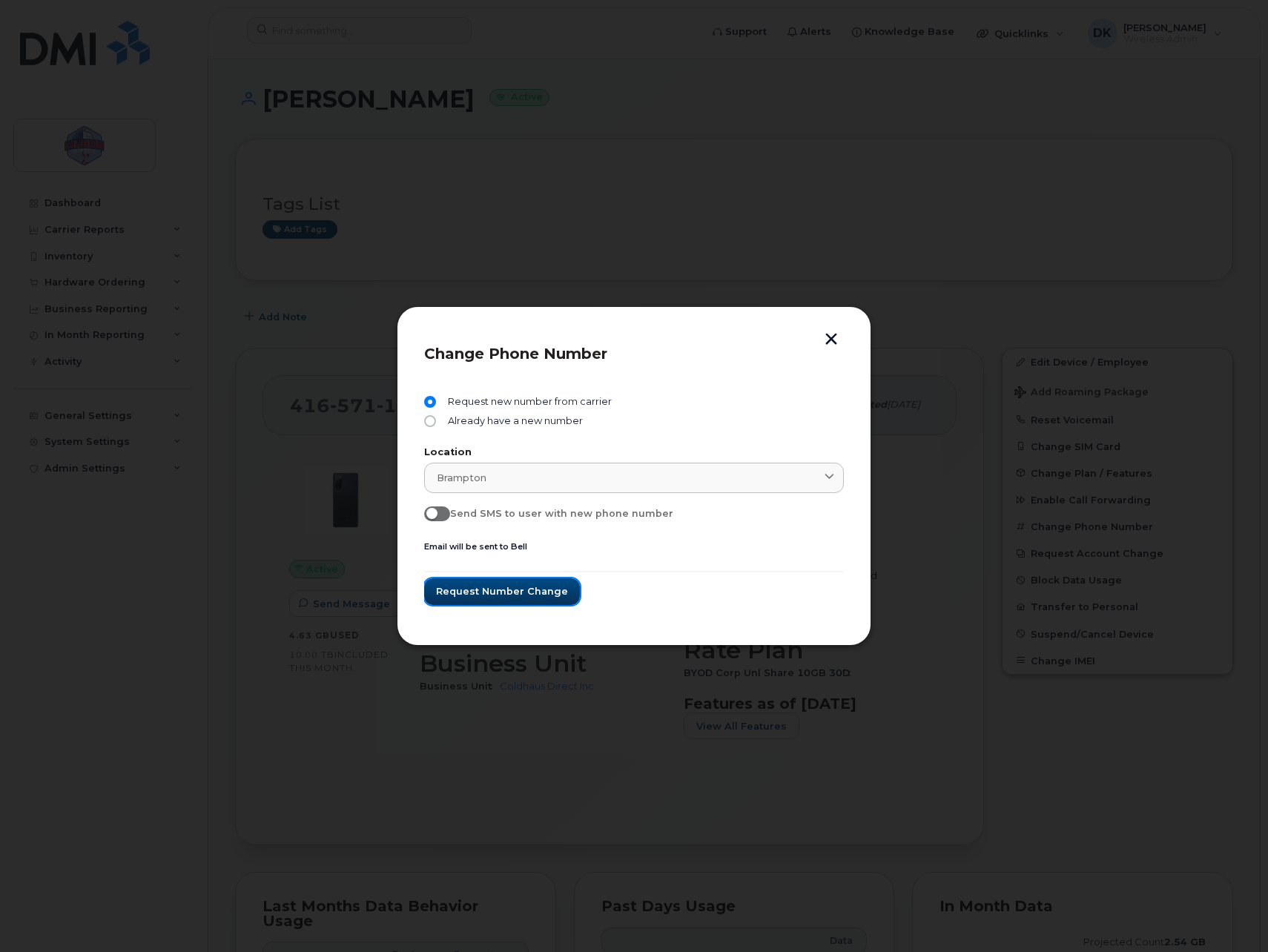
click at [535, 597] on span "Request number change" at bounding box center [502, 591] width 132 height 14
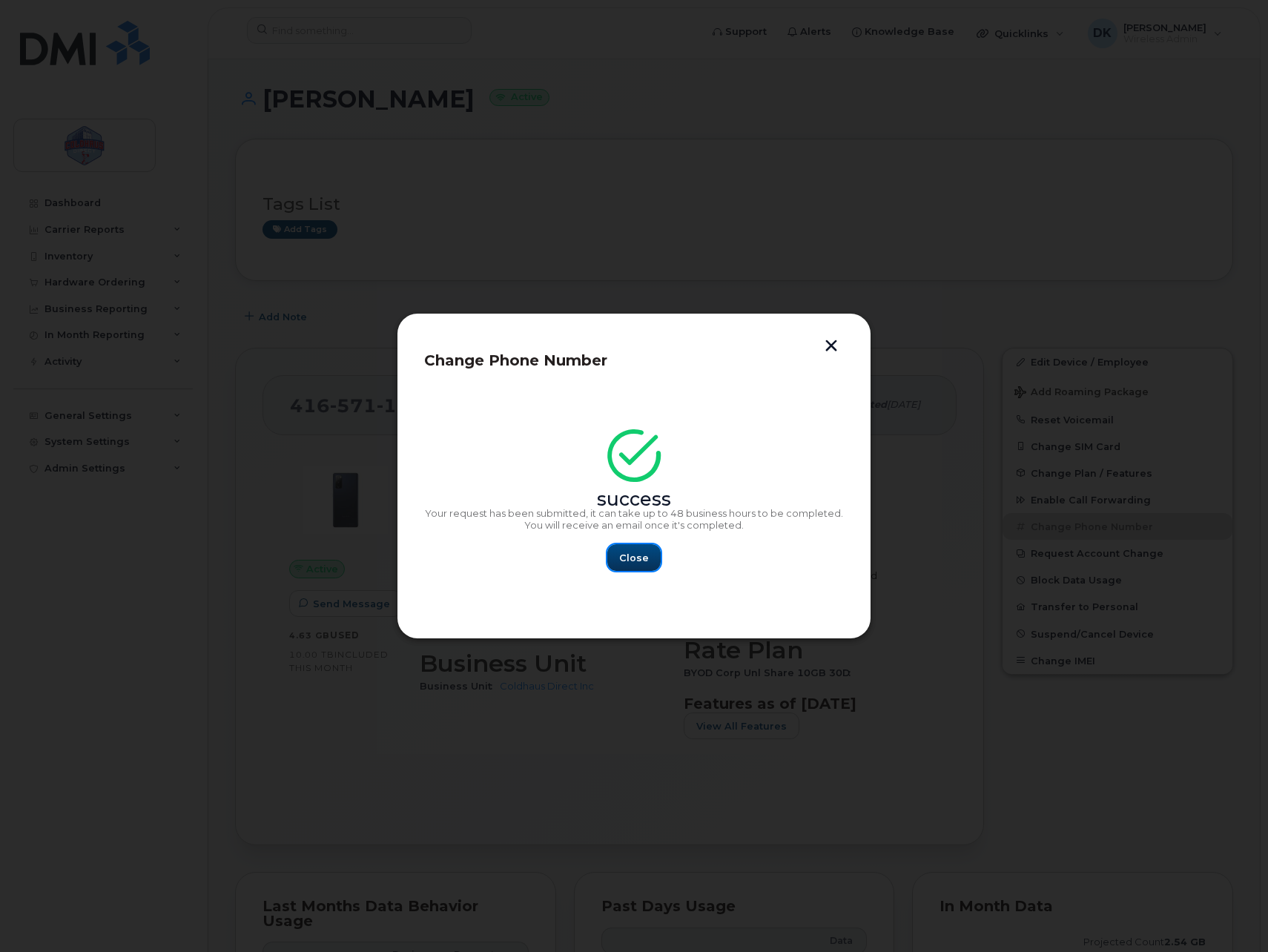
click at [647, 556] on span "Close" at bounding box center [634, 558] width 29 height 14
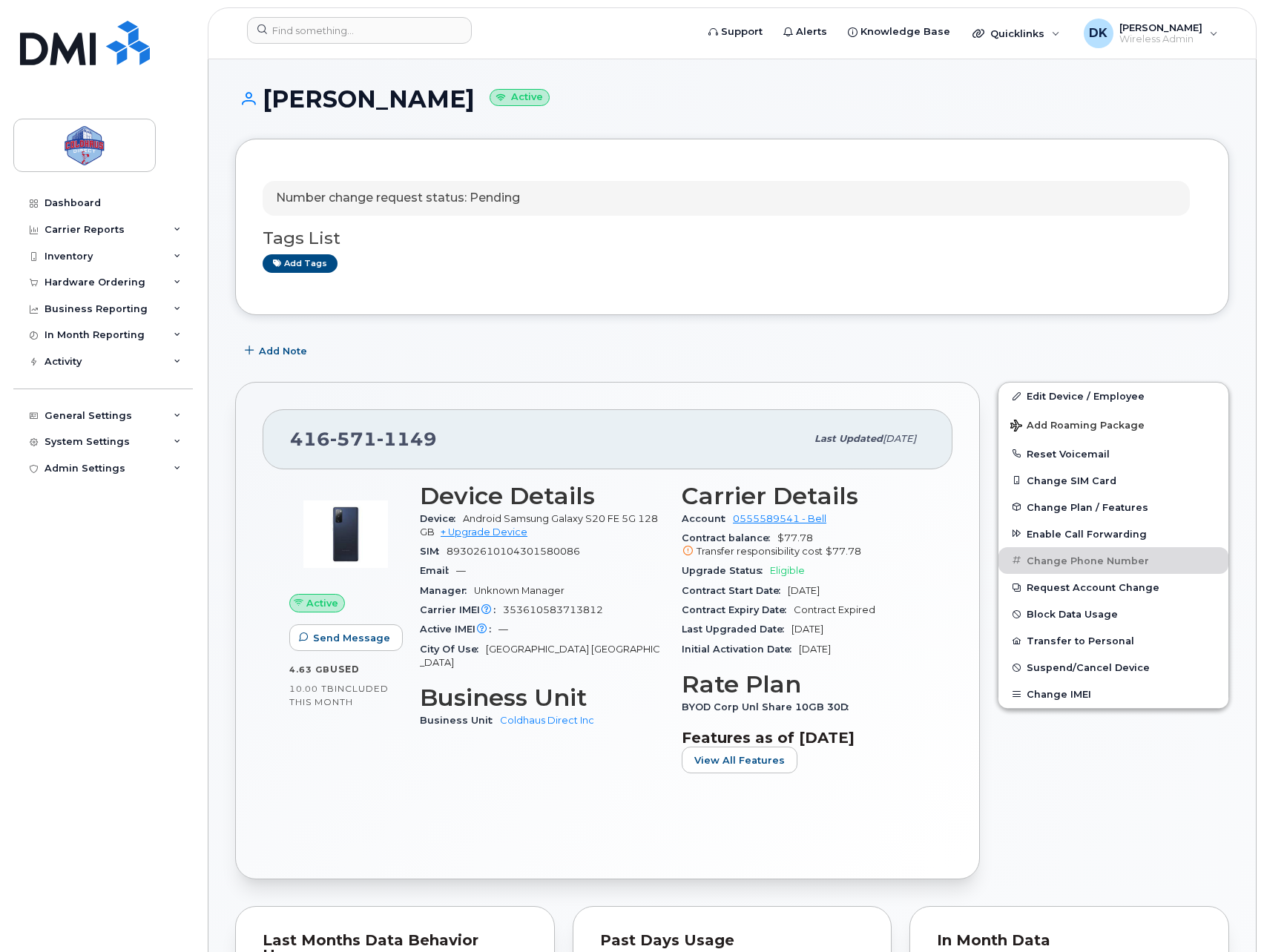
click at [860, 347] on div "Add Note" at bounding box center [731, 351] width 993 height 26
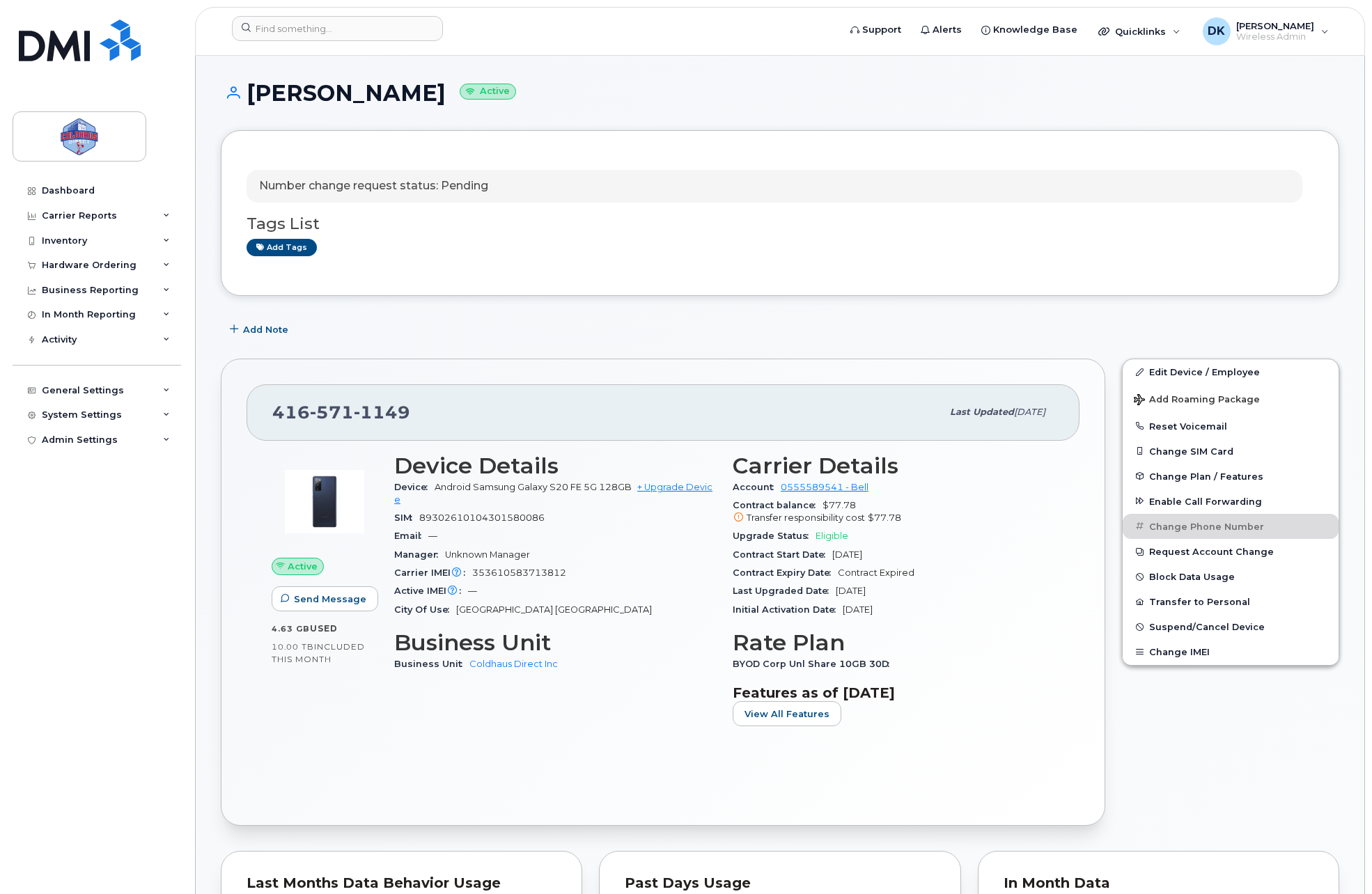
click at [1186, 334] on div "Add Note" at bounding box center [780, 329] width 1119 height 25
click at [849, 343] on div "Number change request status: Pending Tags List Add tags Add Note [PHONE_NUMBER…" at bounding box center [780, 890] width 1119 height 1522
